Goal: Information Seeking & Learning: Learn about a topic

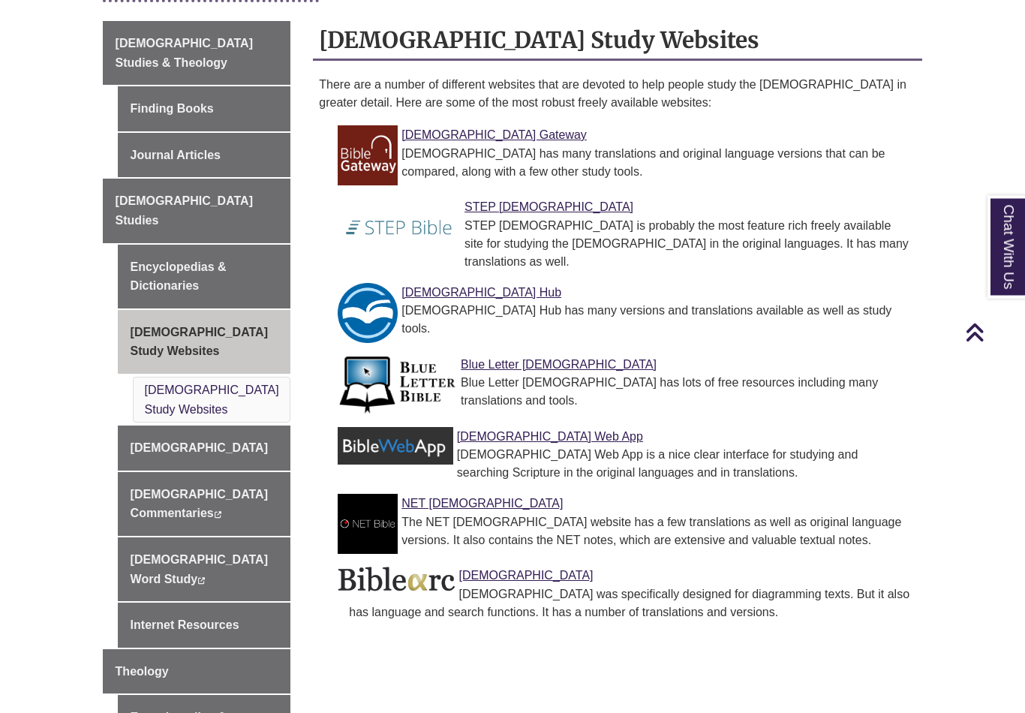
scroll to position [413, 0]
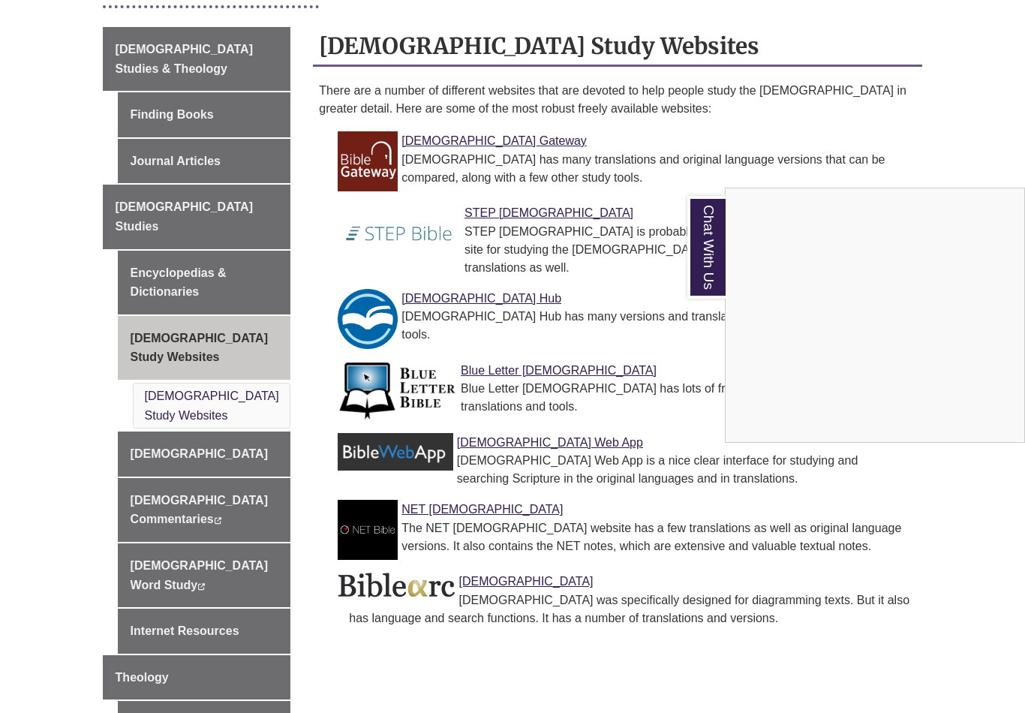
click at [509, 179] on div "Chat With Us" at bounding box center [512, 356] width 1025 height 713
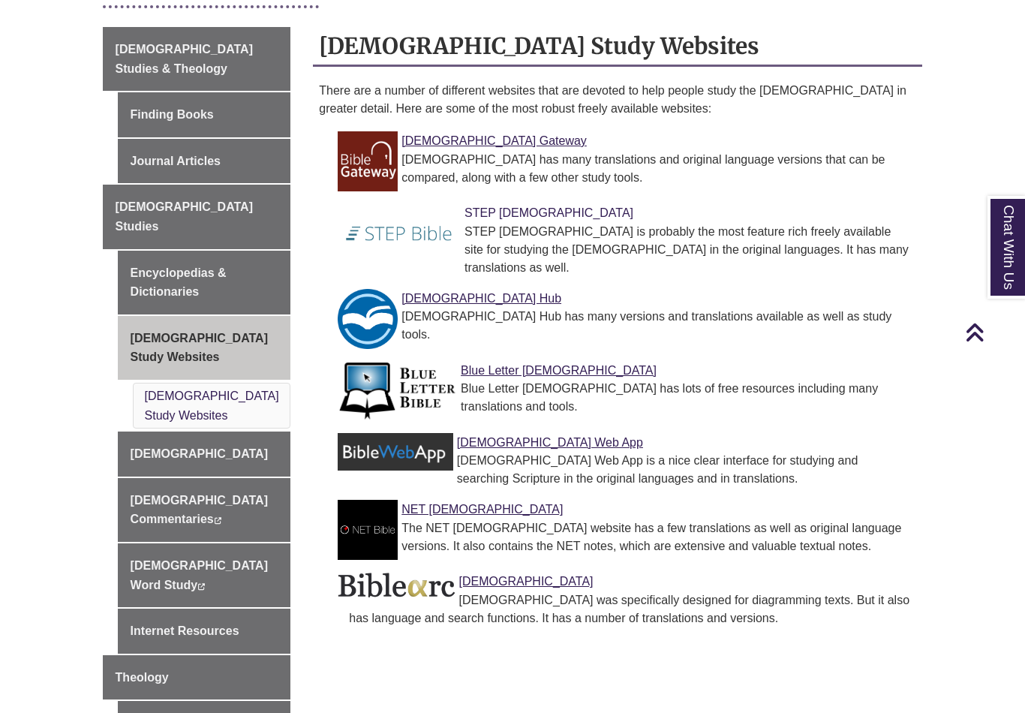
click at [491, 206] on link "STEP Bible" at bounding box center [548, 212] width 169 height 13
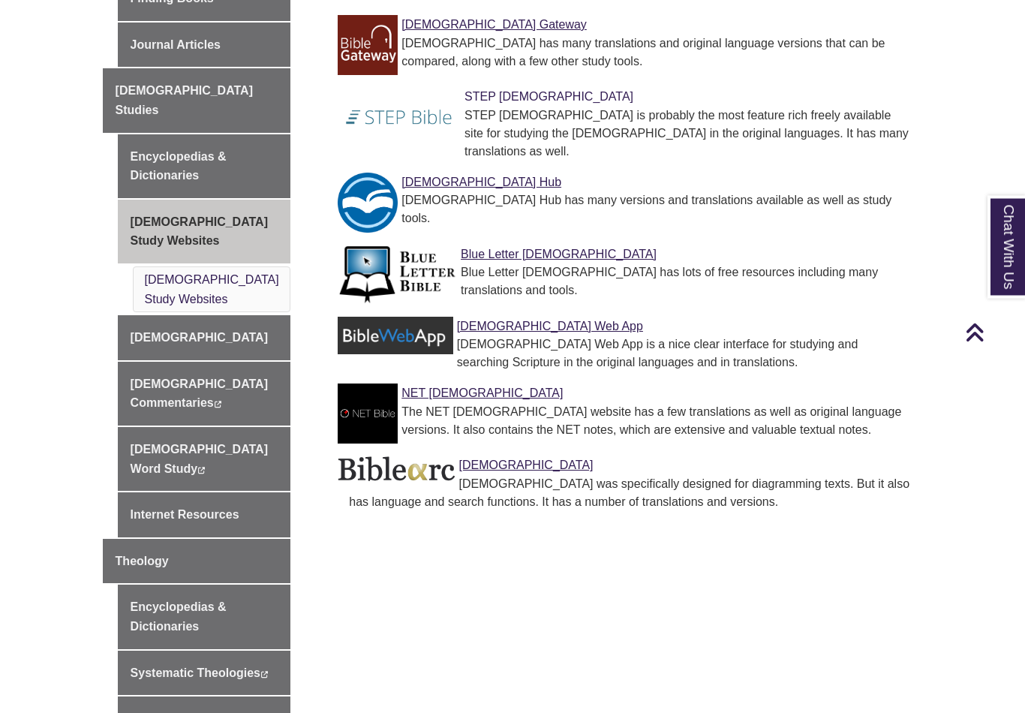
scroll to position [527, 0]
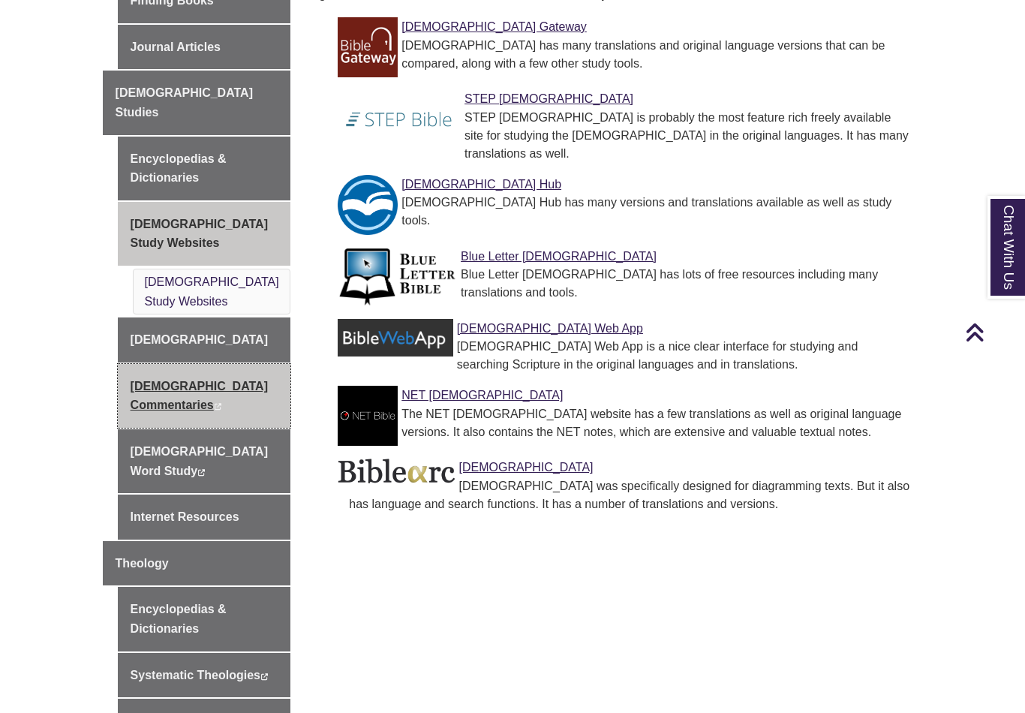
click at [218, 364] on link "Biblical Commentaries This link opens in a new window This link opens in a new …" at bounding box center [204, 396] width 173 height 64
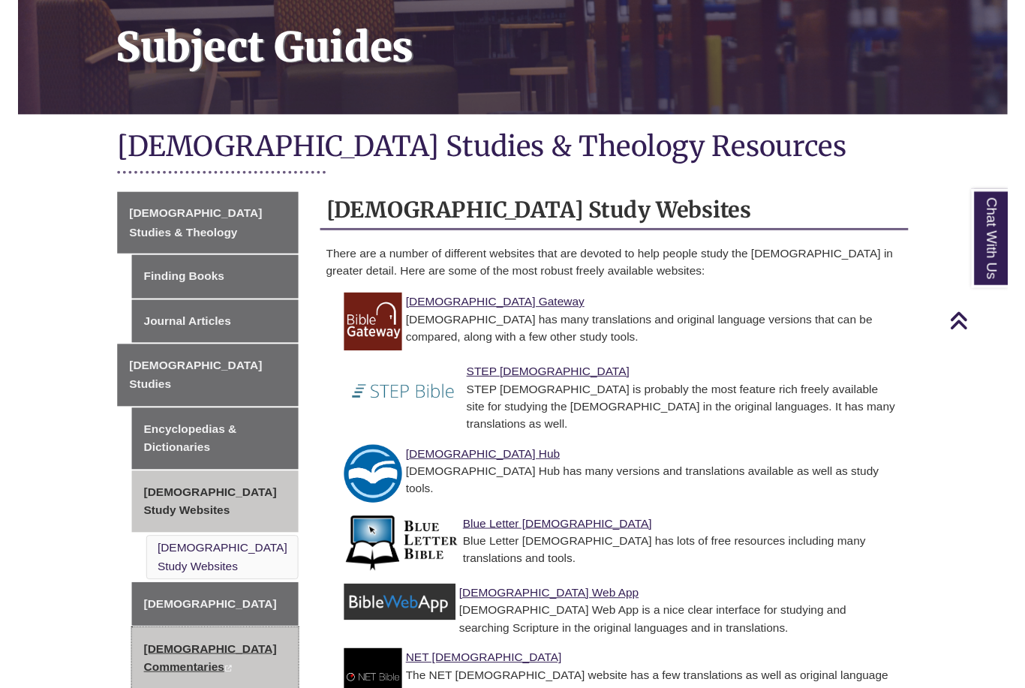
scroll to position [254, 0]
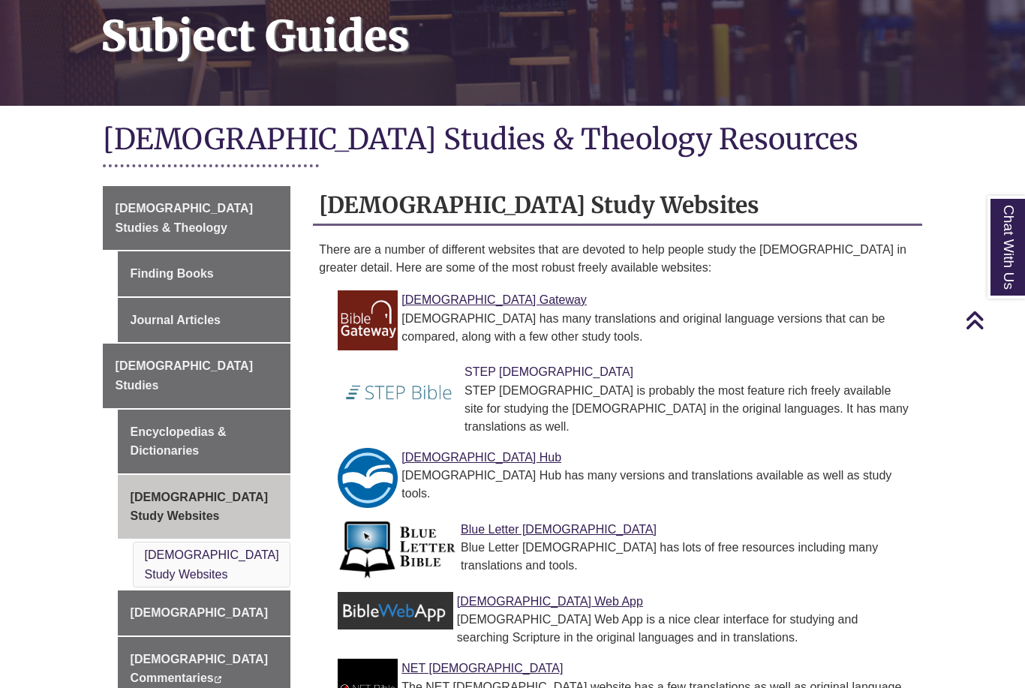
click at [491, 365] on link "STEP Bible" at bounding box center [548, 371] width 169 height 13
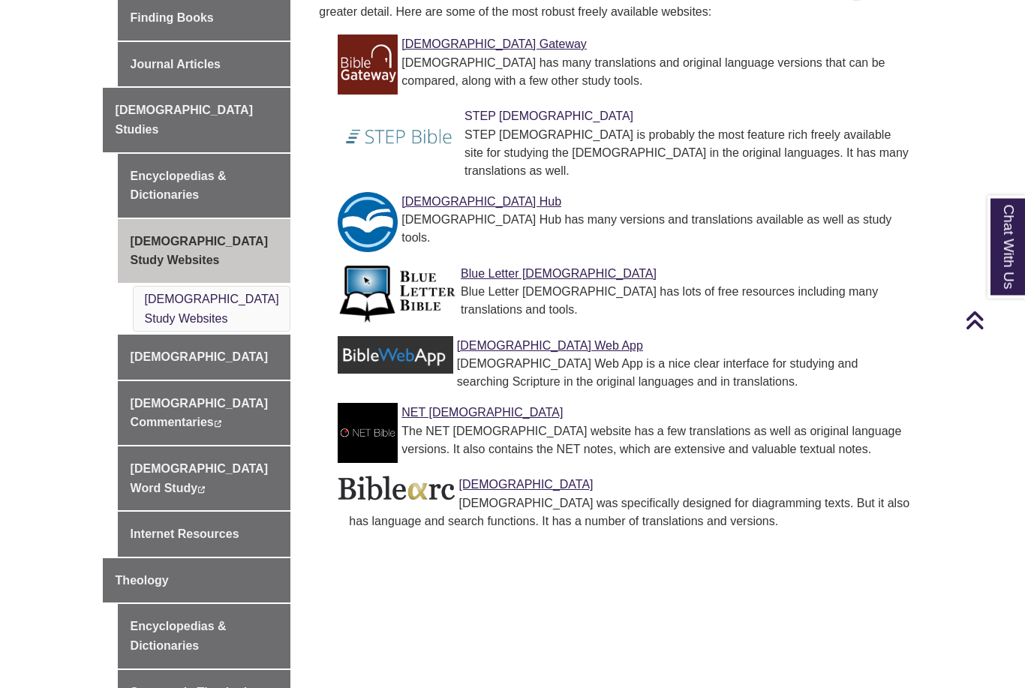
scroll to position [509, 0]
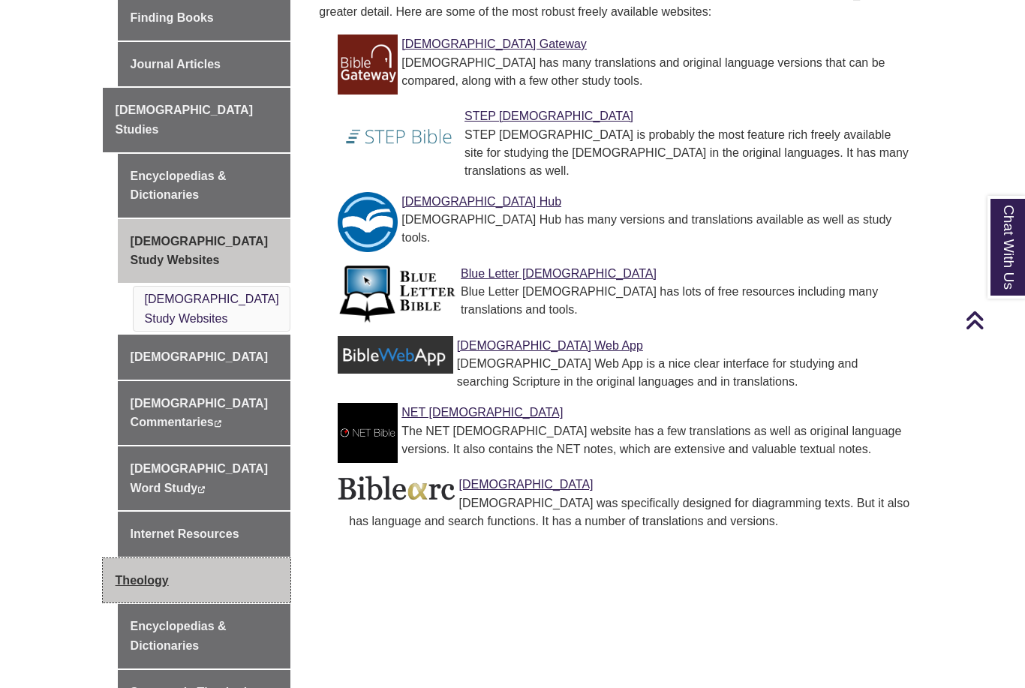
click at [219, 558] on link "Theology" at bounding box center [197, 580] width 188 height 45
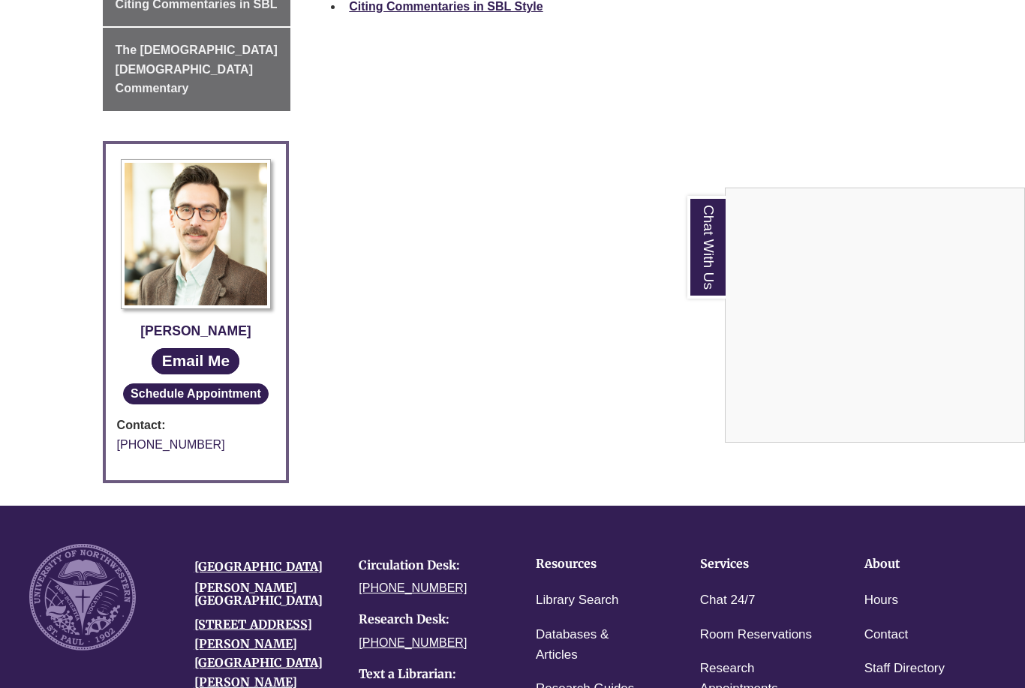
scroll to position [858, 0]
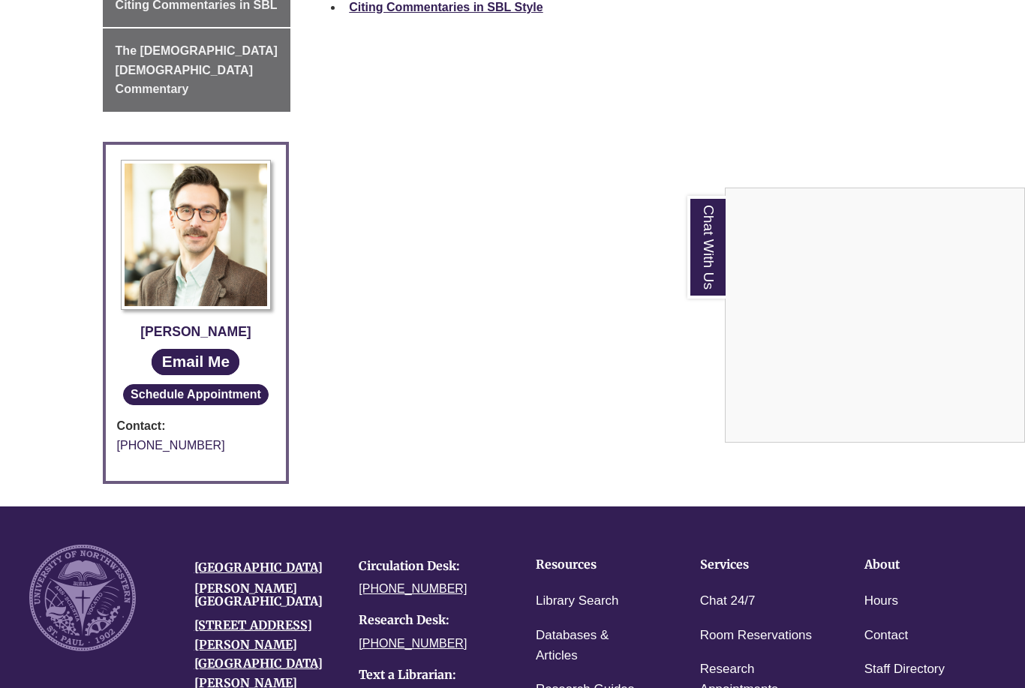
click at [887, 509] on div "Chat With Us" at bounding box center [512, 344] width 1025 height 688
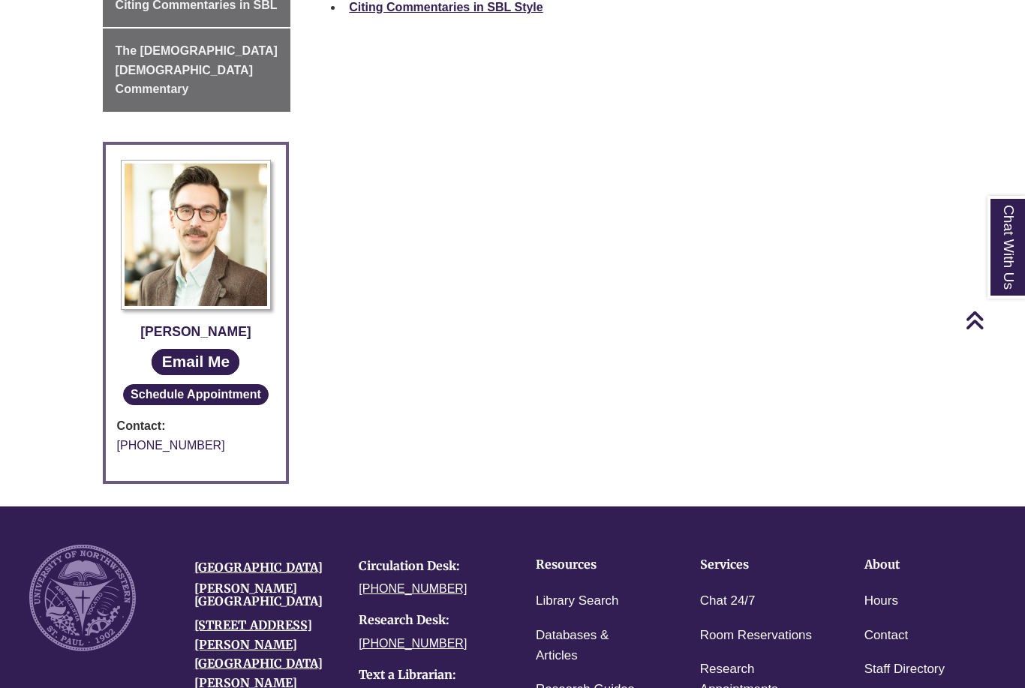
click at [899, 558] on h4 "About" at bounding box center [923, 565] width 118 height 14
click at [890, 545] on li "About" at bounding box center [923, 565] width 142 height 41
click at [895, 558] on h4 "About" at bounding box center [923, 565] width 118 height 14
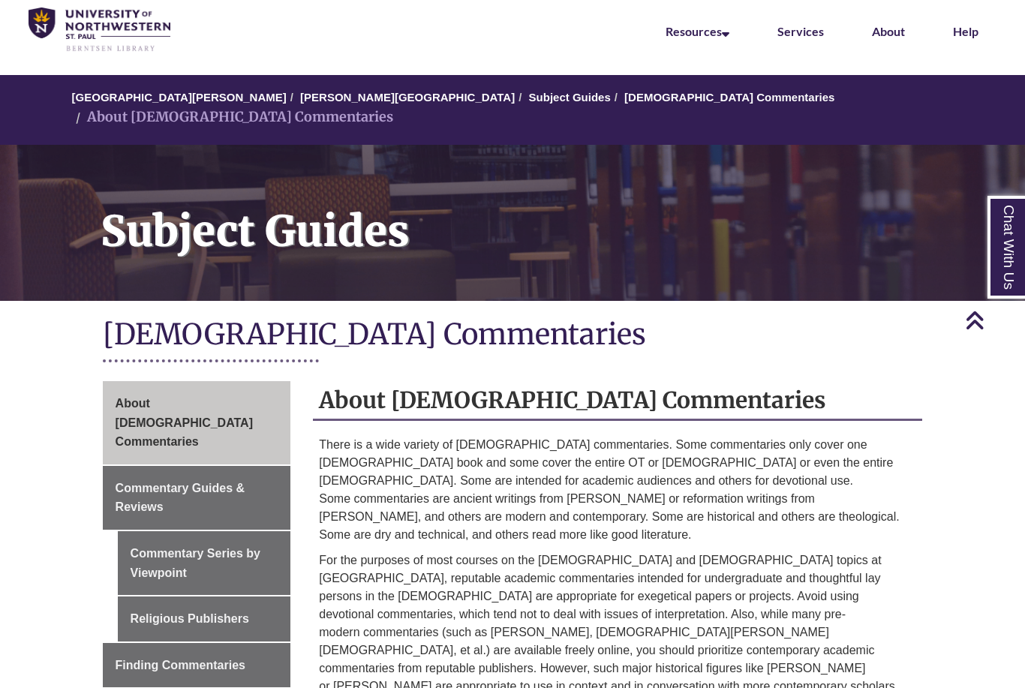
scroll to position [0, 0]
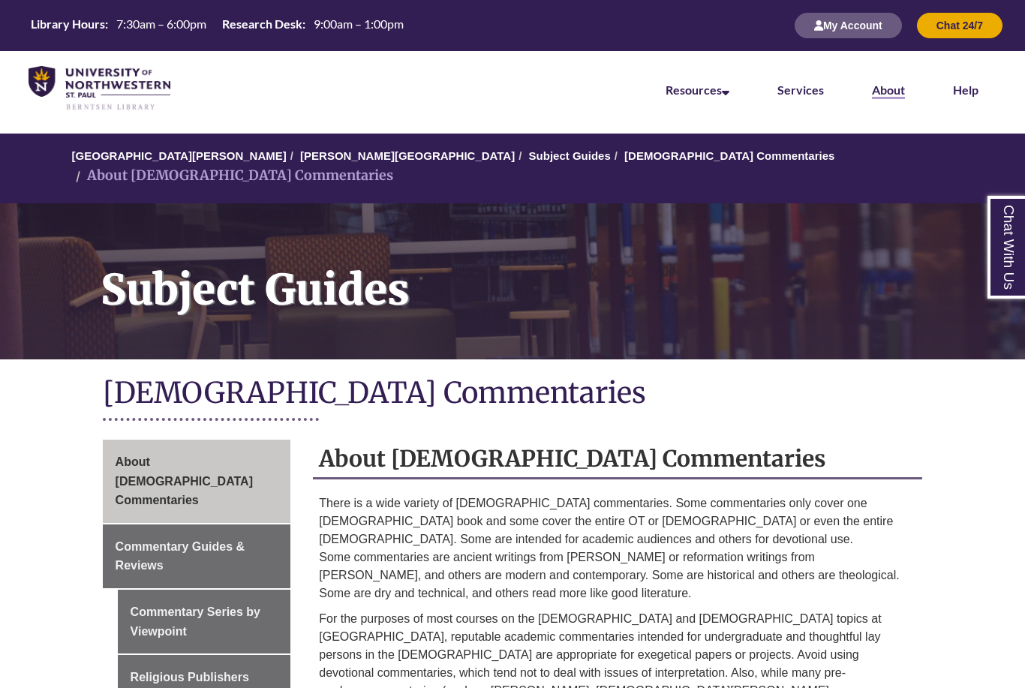
click at [892, 92] on link "About" at bounding box center [888, 91] width 33 height 17
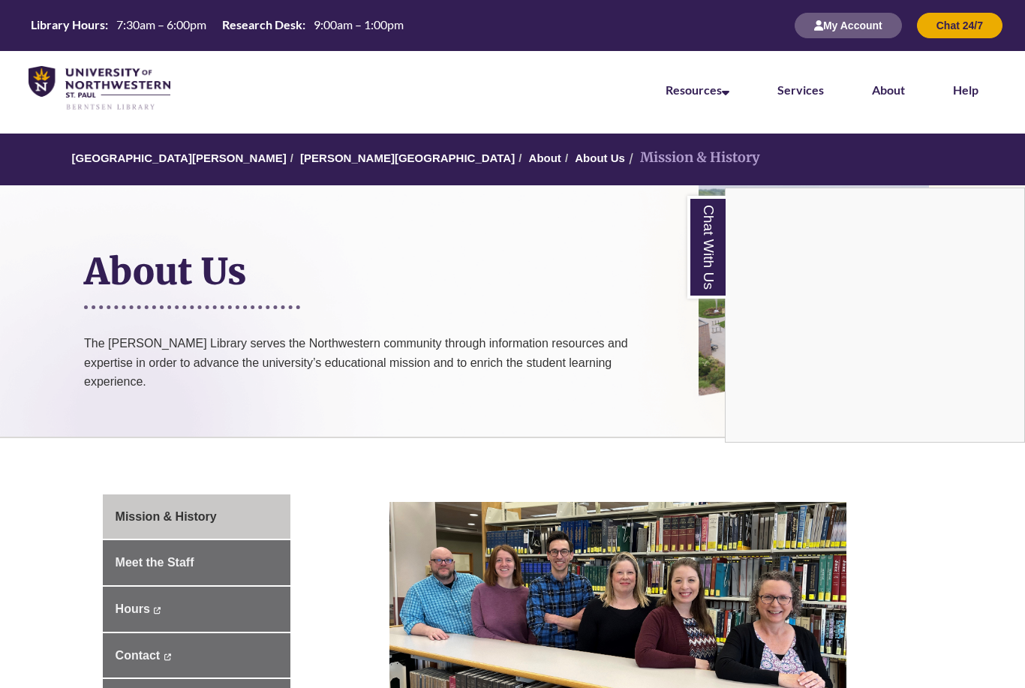
click at [587, 158] on div "Chat With Us" at bounding box center [512, 344] width 1025 height 688
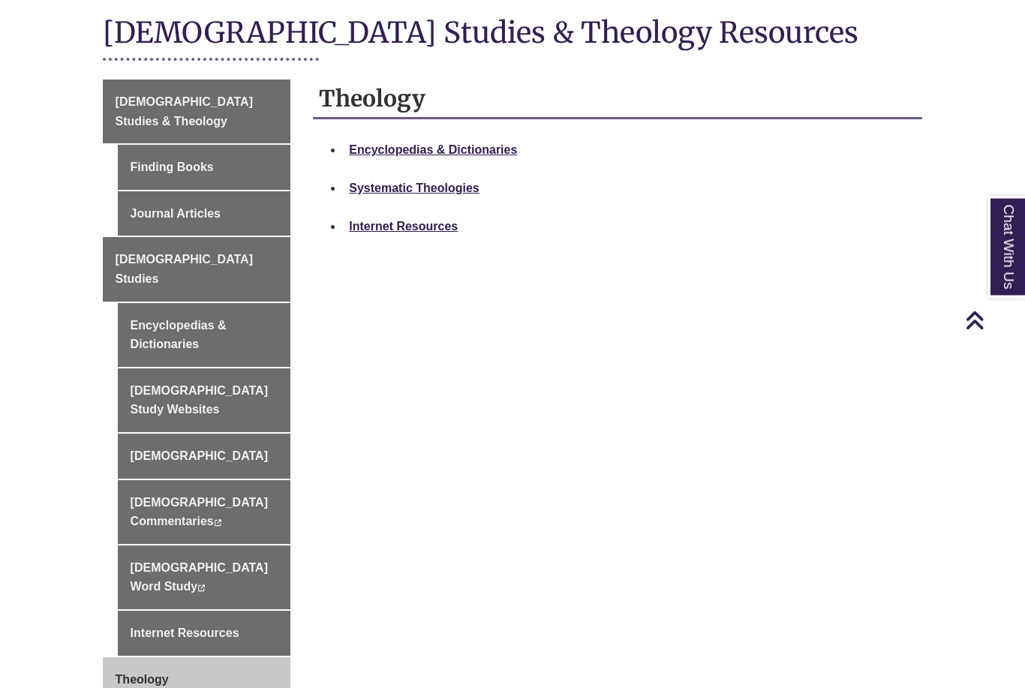
scroll to position [342, 0]
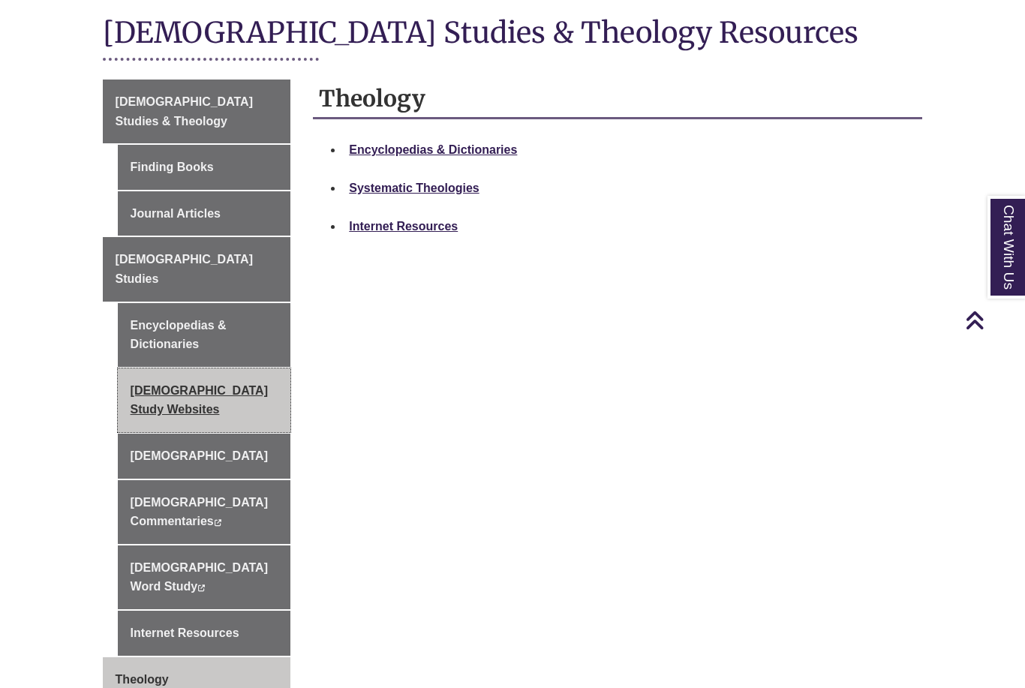
click at [227, 368] on link "[DEMOGRAPHIC_DATA] Study Websites" at bounding box center [204, 400] width 173 height 64
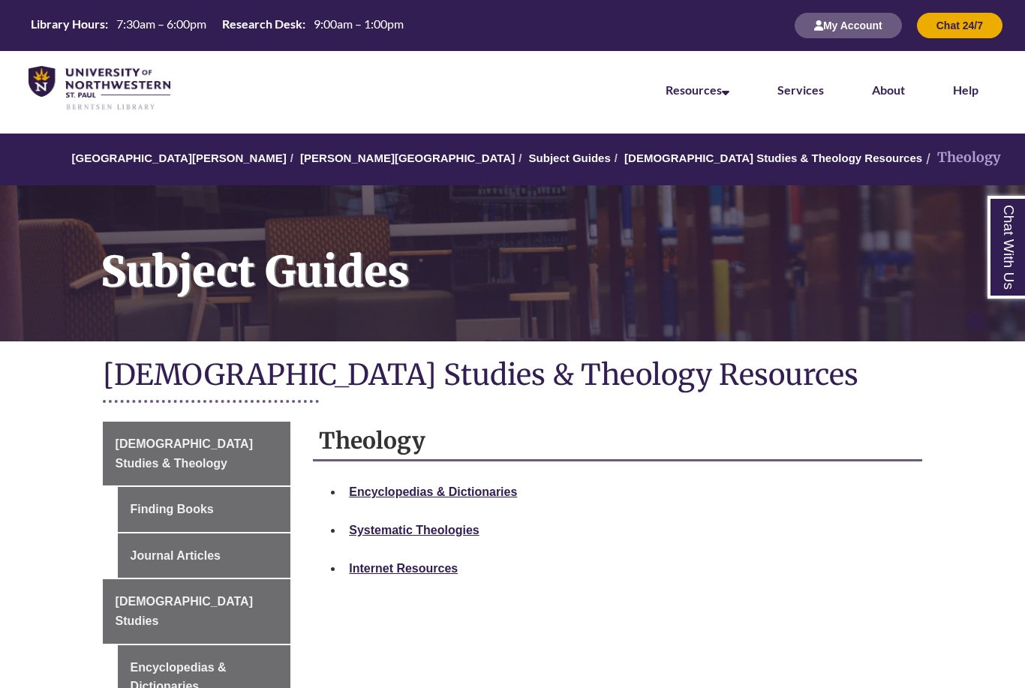
scroll to position [390, 0]
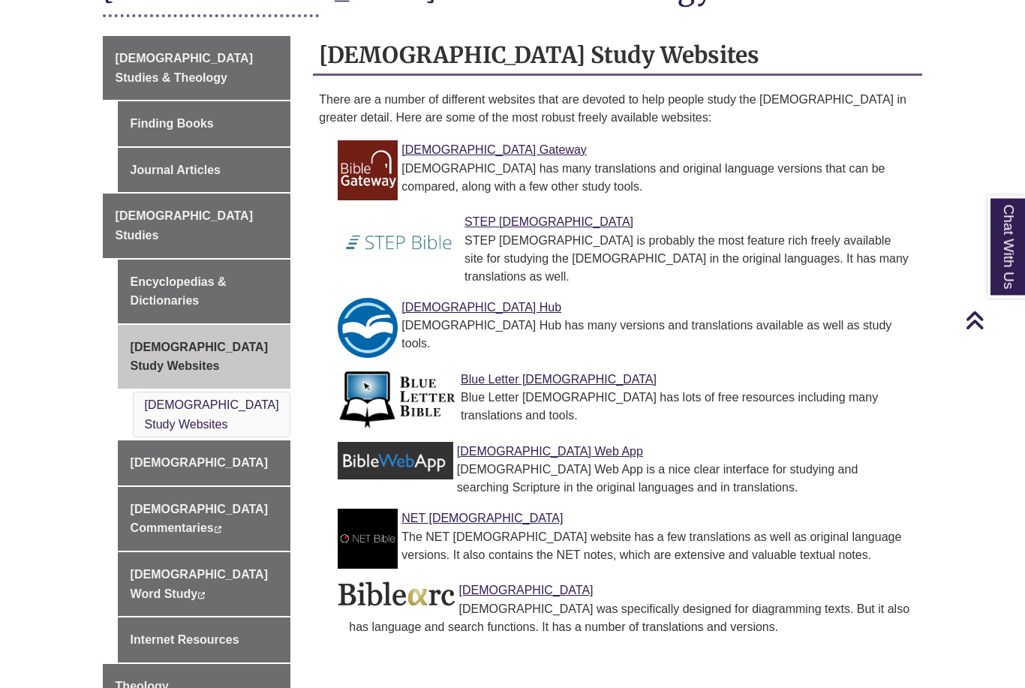
scroll to position [404, 0]
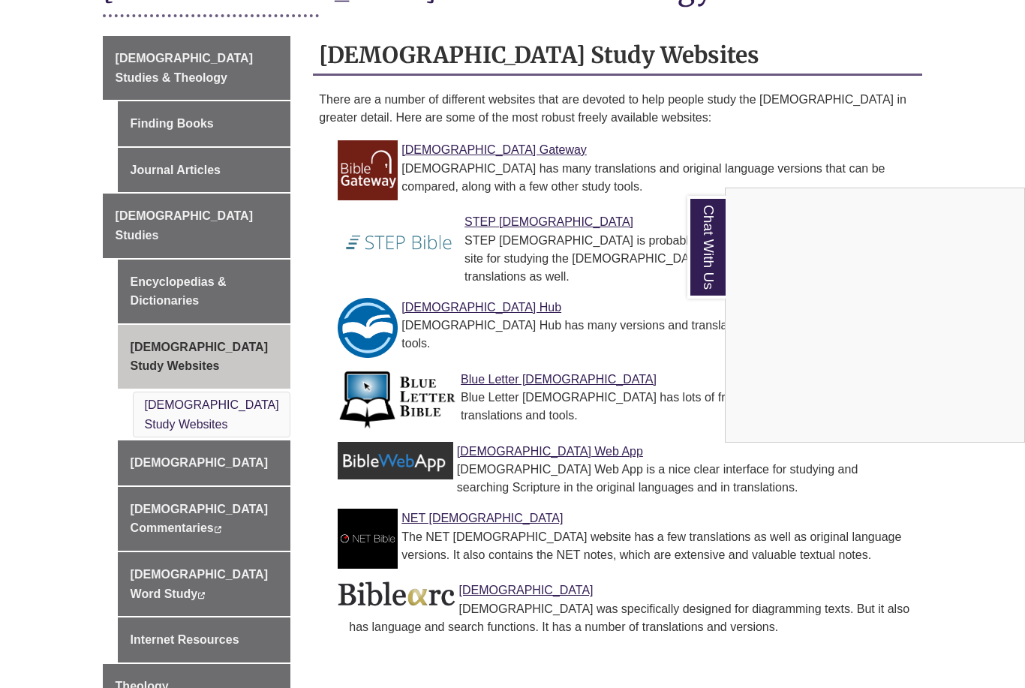
click at [505, 420] on div "Chat With Us" at bounding box center [512, 344] width 1025 height 688
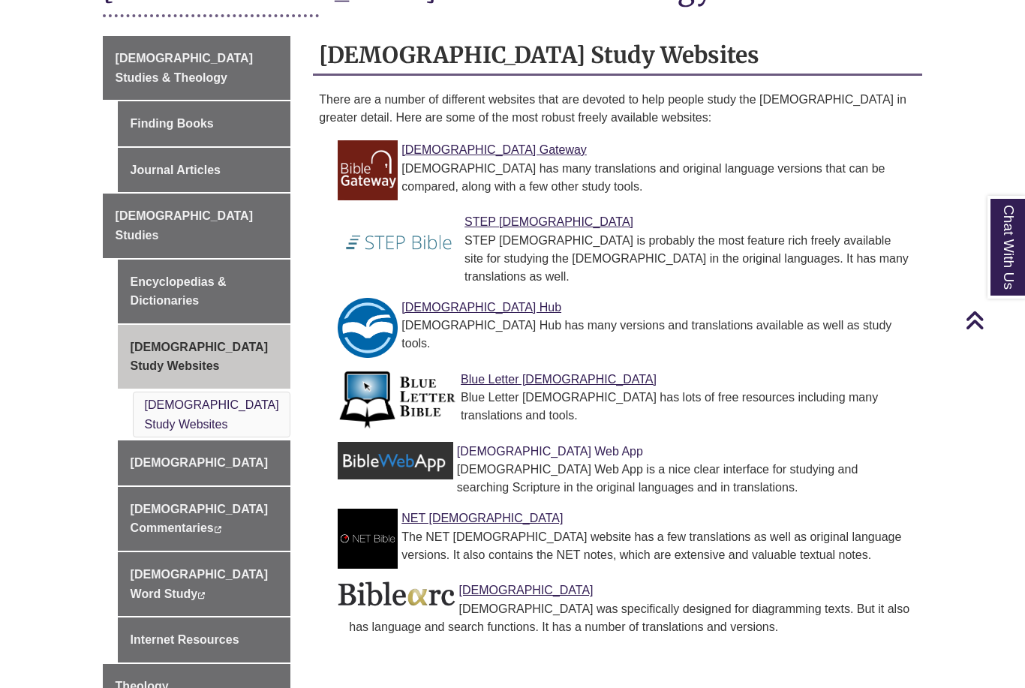
click at [489, 445] on link "[DEMOGRAPHIC_DATA] Web App" at bounding box center [550, 451] width 186 height 13
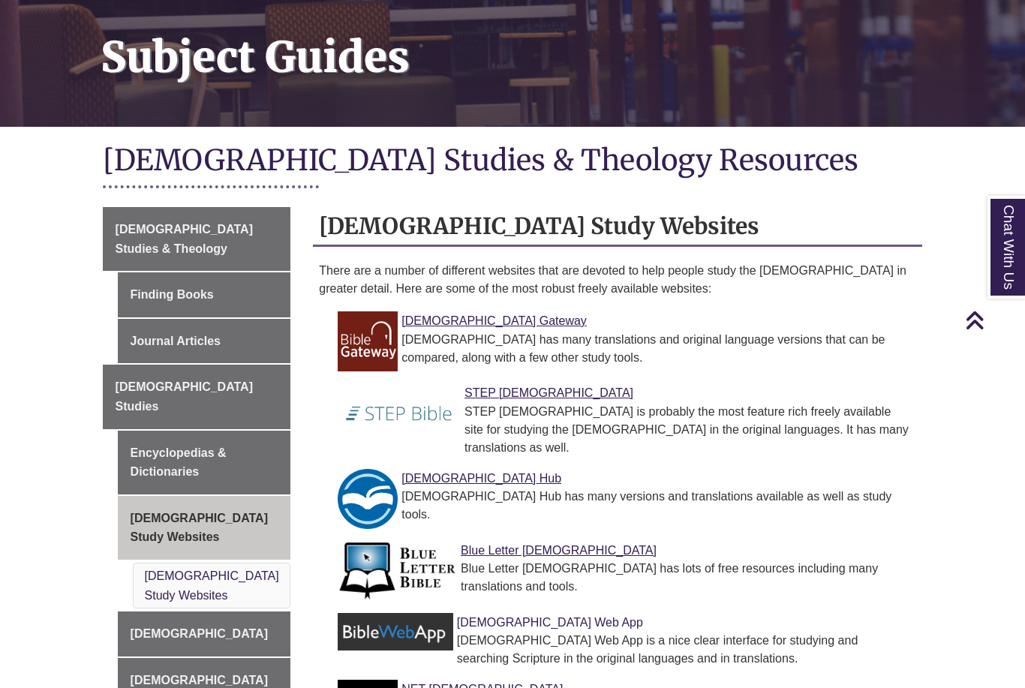
scroll to position [0, 0]
